Goal: Find specific page/section: Find specific page/section

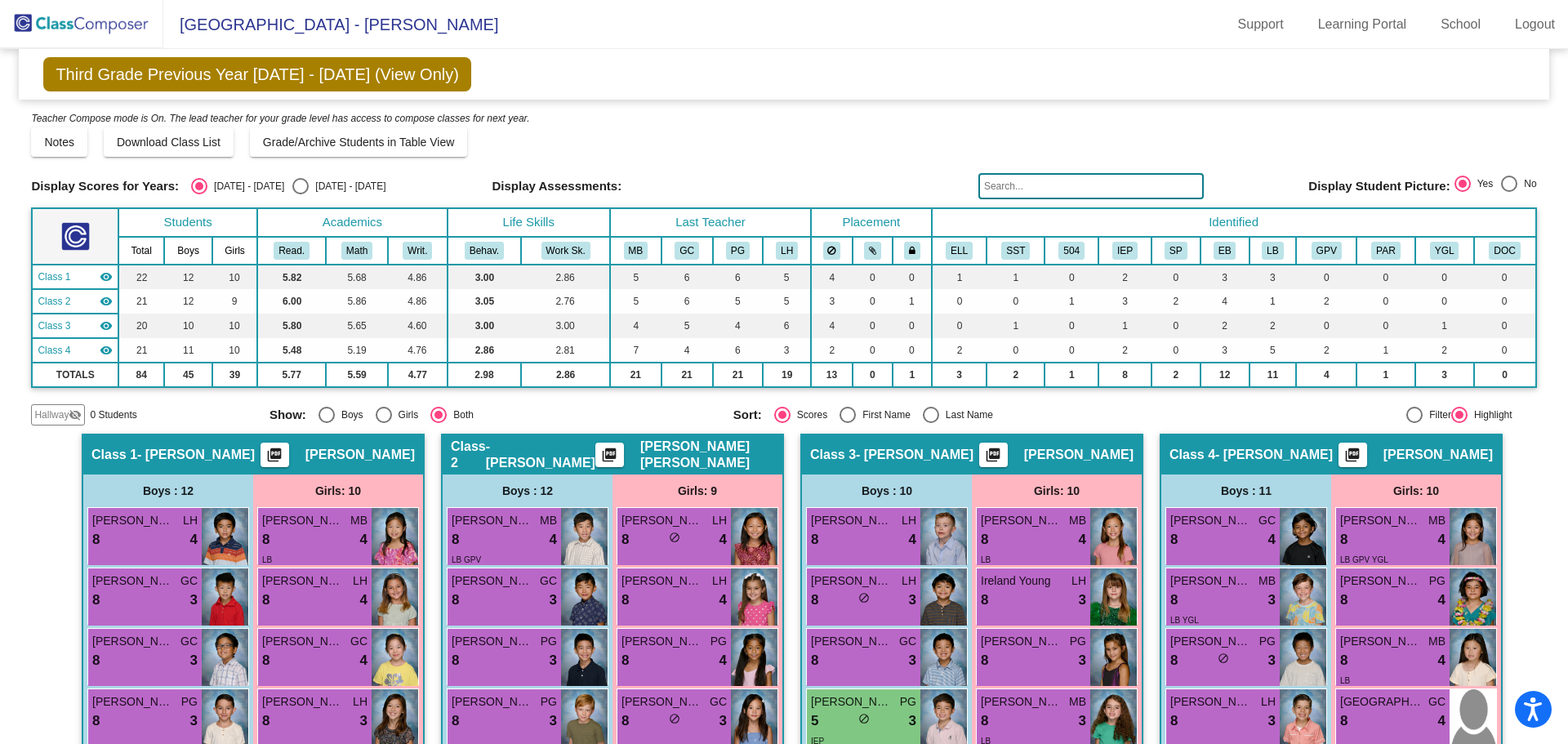
scroll to position [188, 0]
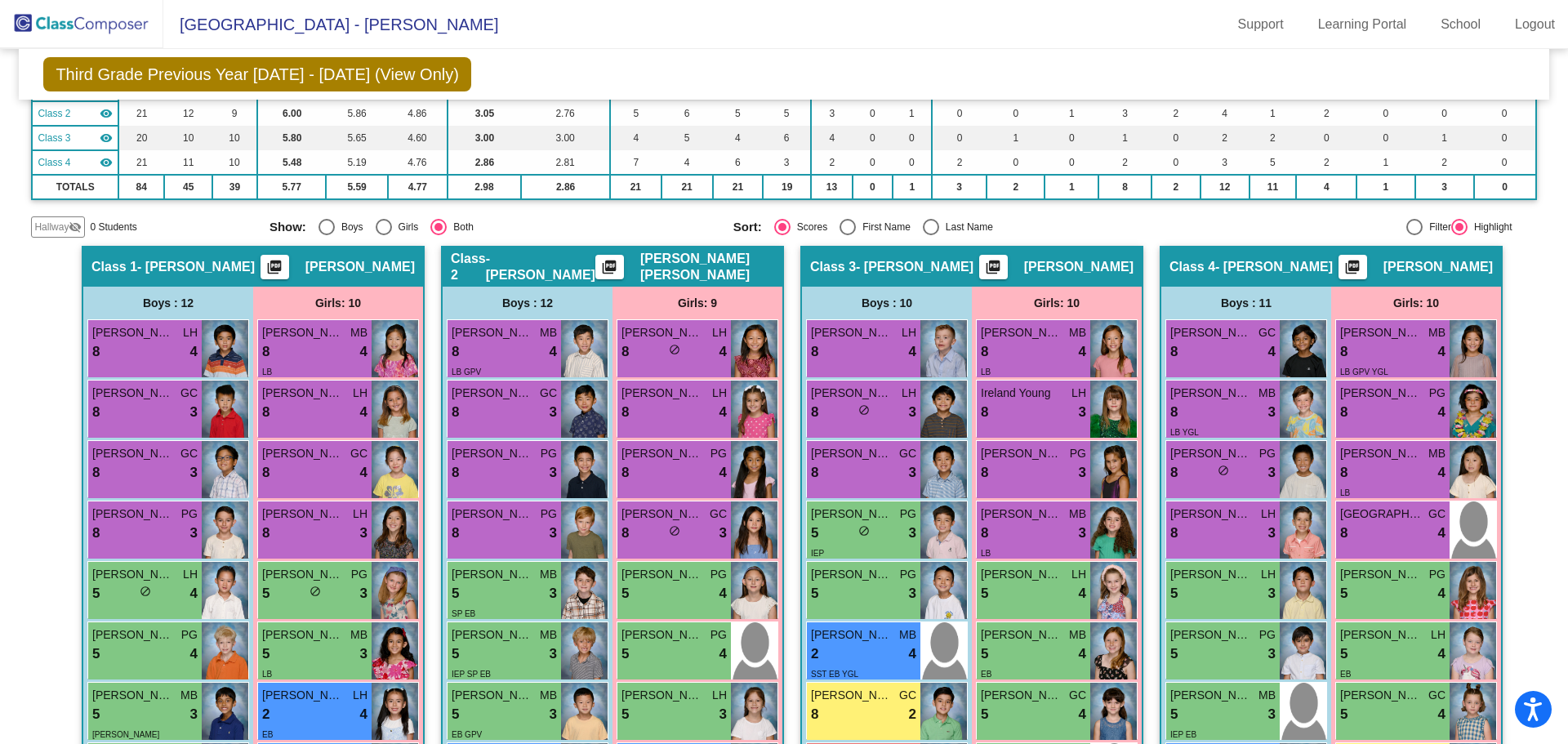
click at [110, 27] on img at bounding box center [82, 24] width 163 height 48
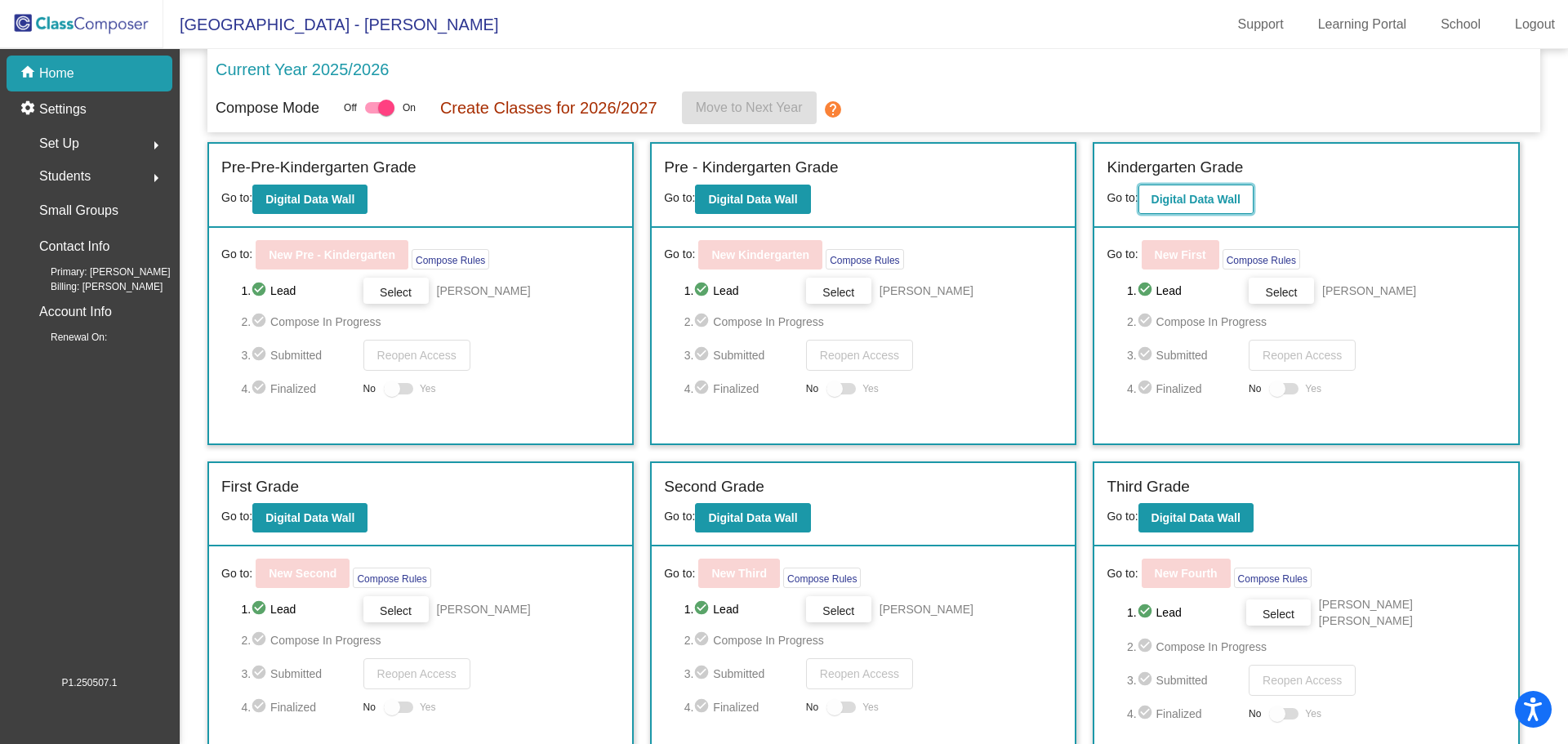
click at [1226, 193] on b "Digital Data Wall" at bounding box center [1195, 199] width 89 height 13
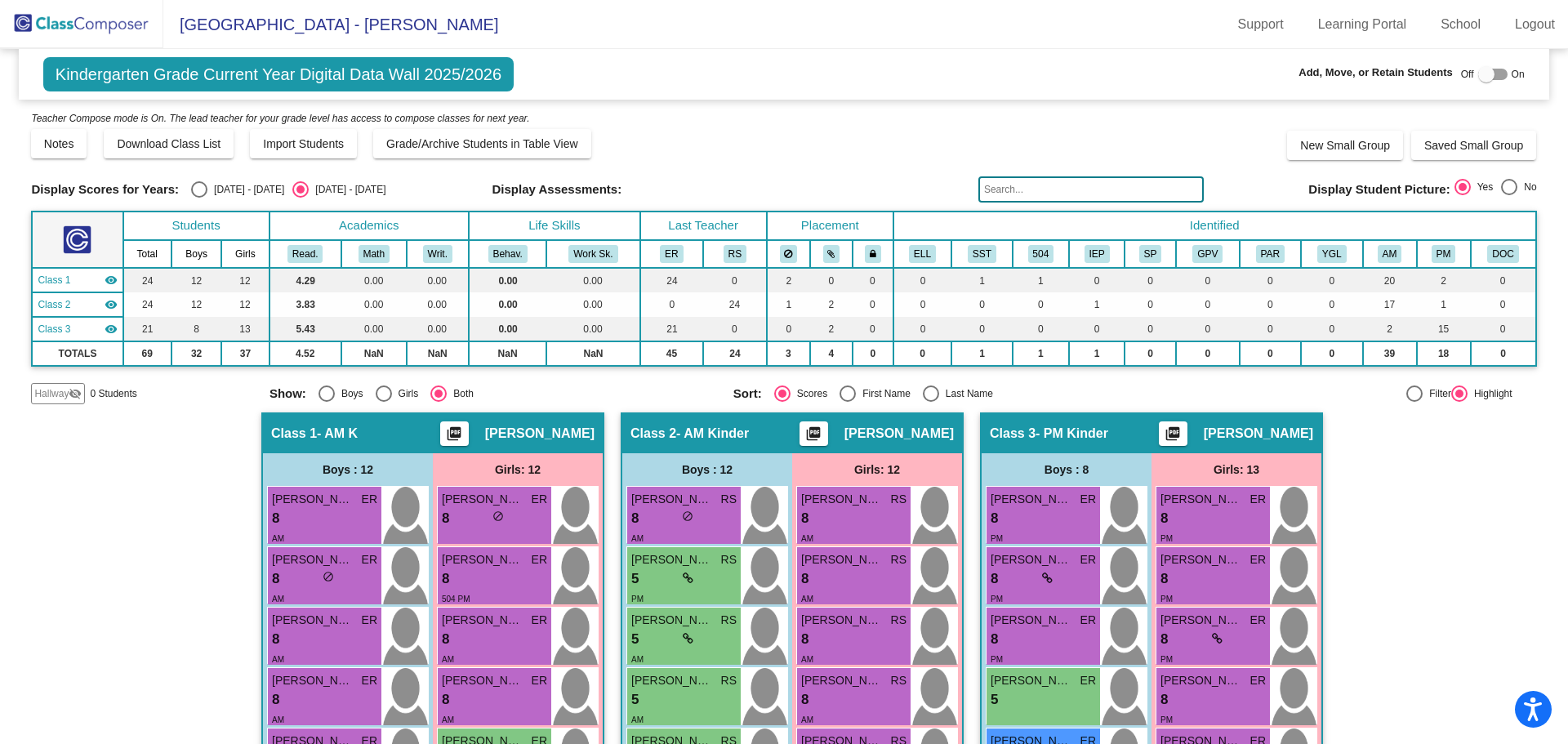
scroll to position [164, 0]
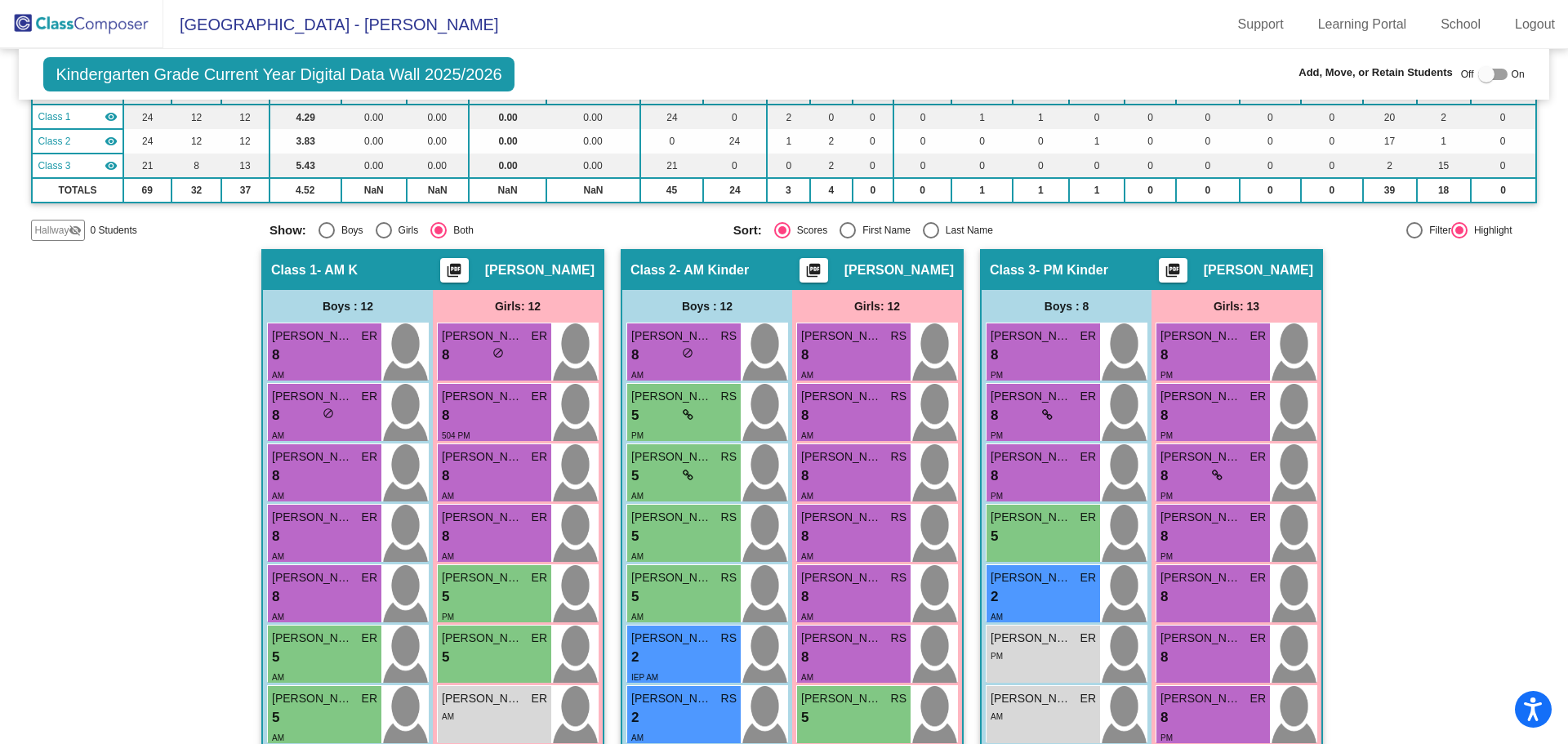
click at [93, 31] on img at bounding box center [82, 24] width 163 height 48
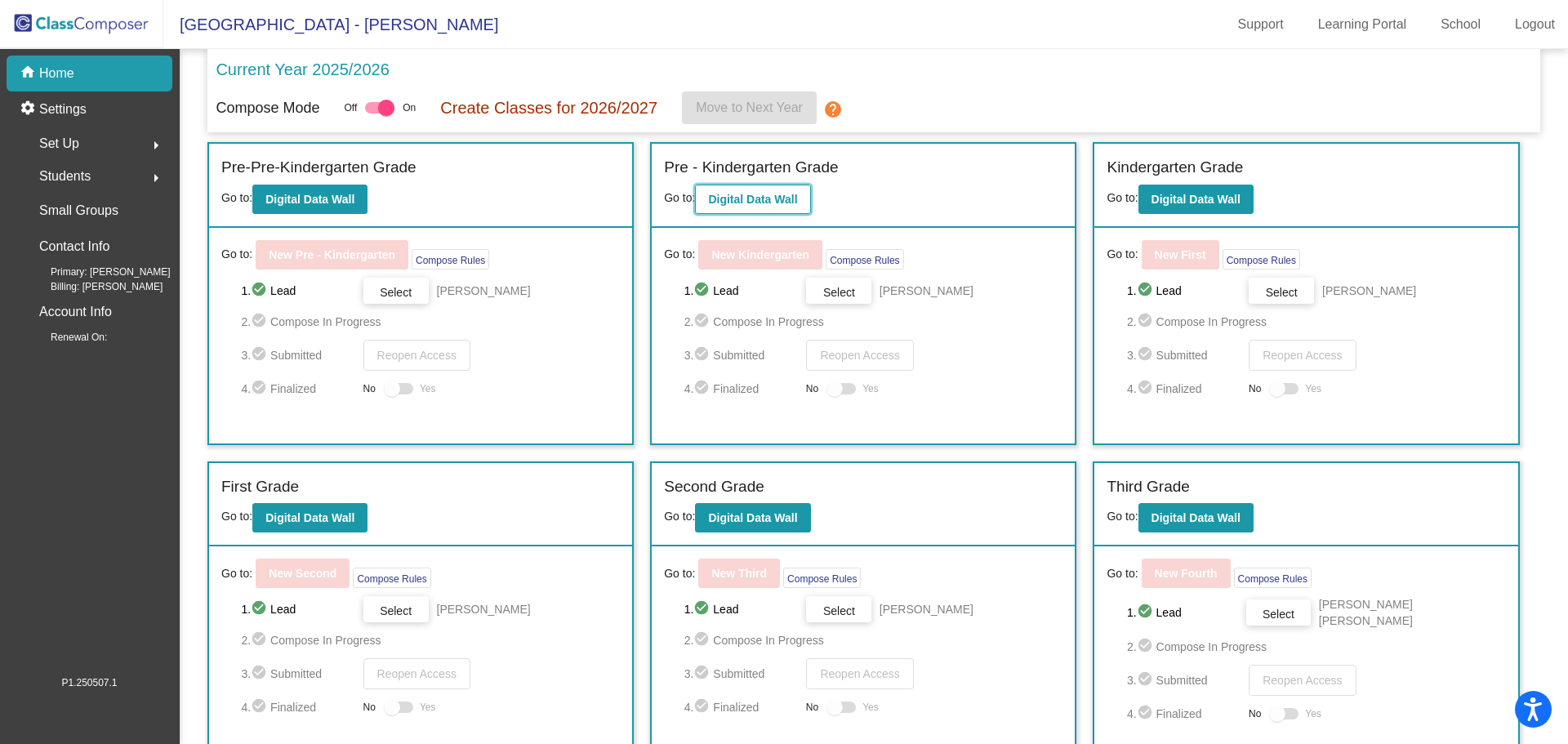
click at [787, 201] on b "Digital Data Wall" at bounding box center [752, 199] width 89 height 13
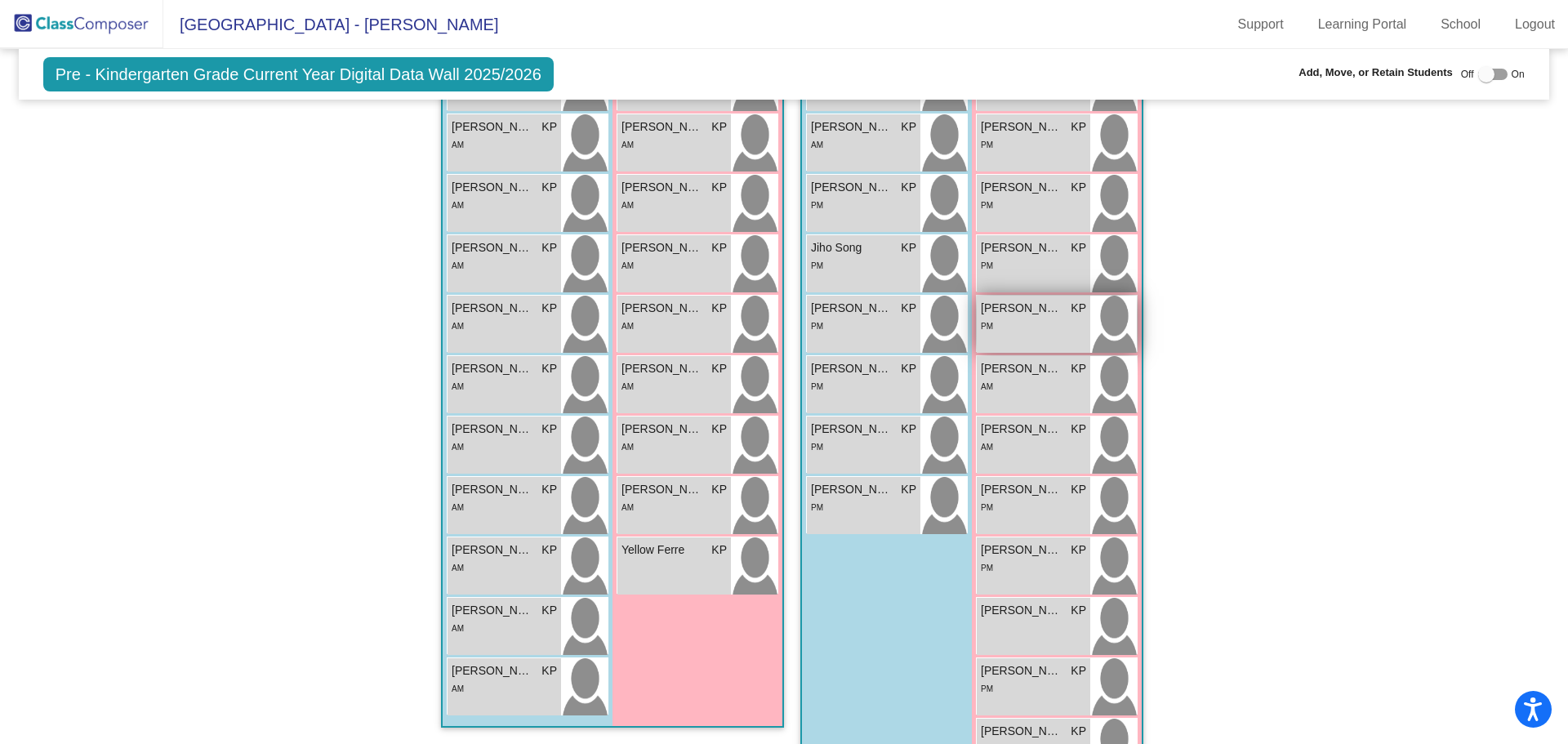
scroll to position [469, 0]
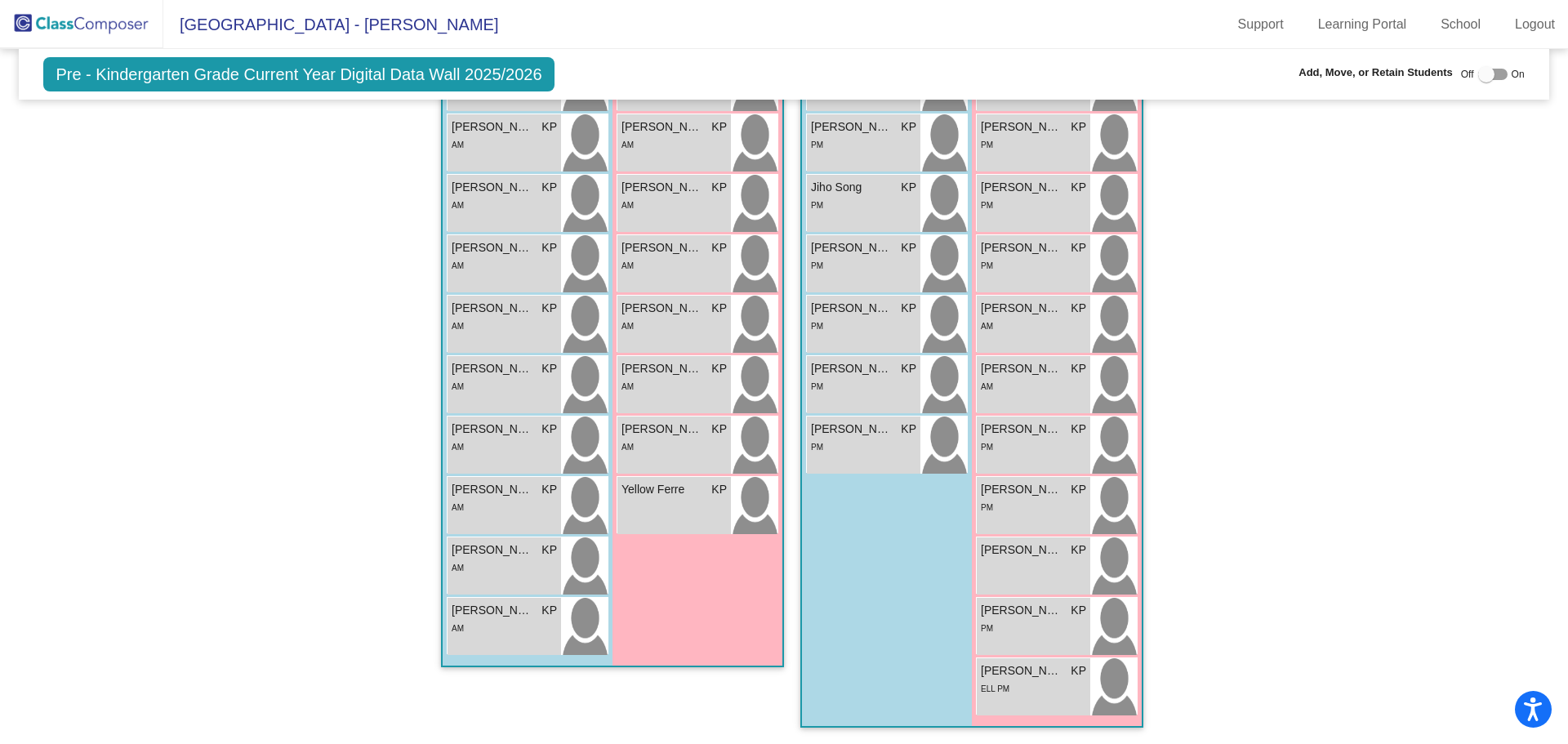
click at [1487, 244] on div "Hallway - Hallway Class picture_as_pdf Add Student First Name Last Name Student…" at bounding box center [783, 332] width 1505 height 825
